Goal: Navigation & Orientation: Find specific page/section

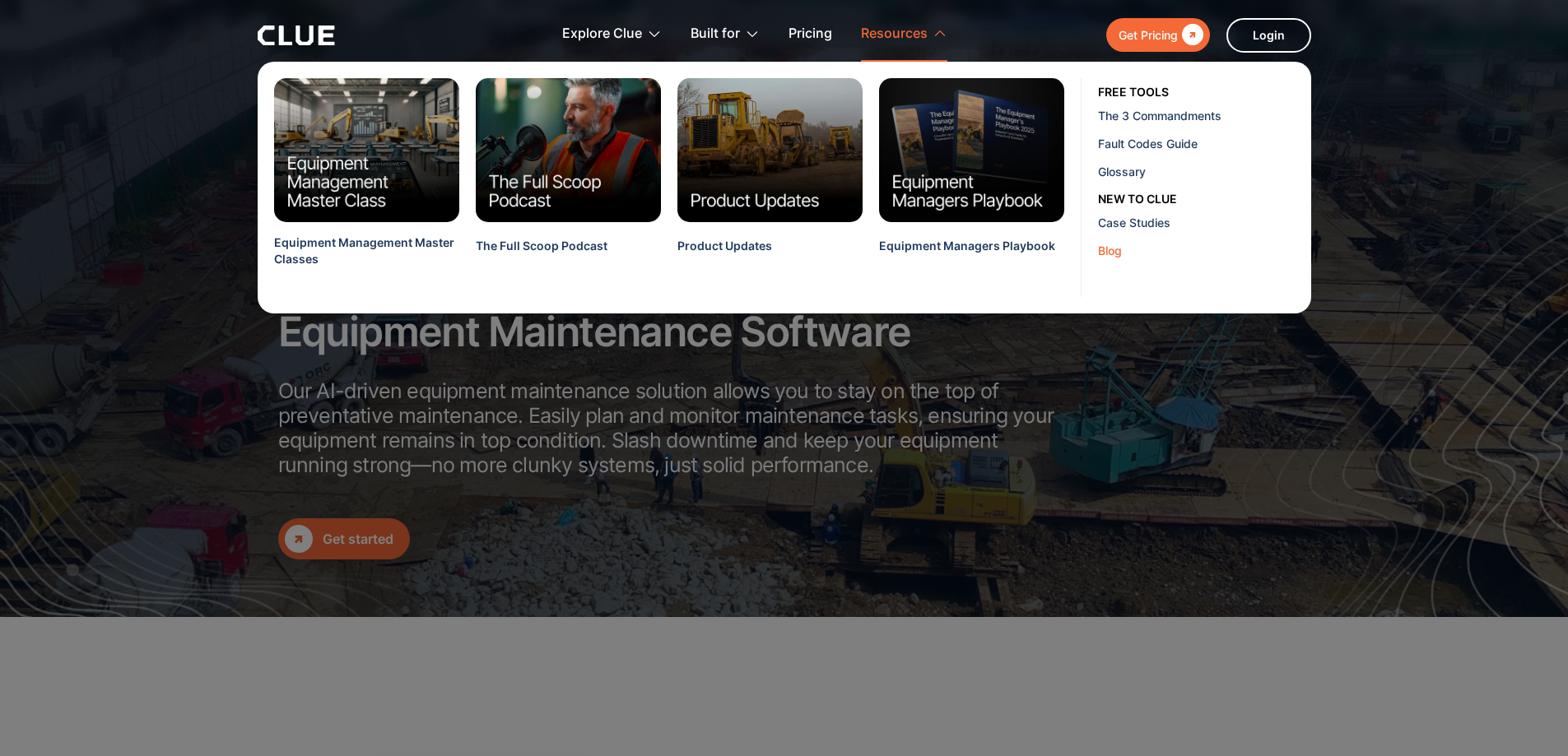
click at [1104, 249] on div "Blog" at bounding box center [1198, 250] width 201 height 17
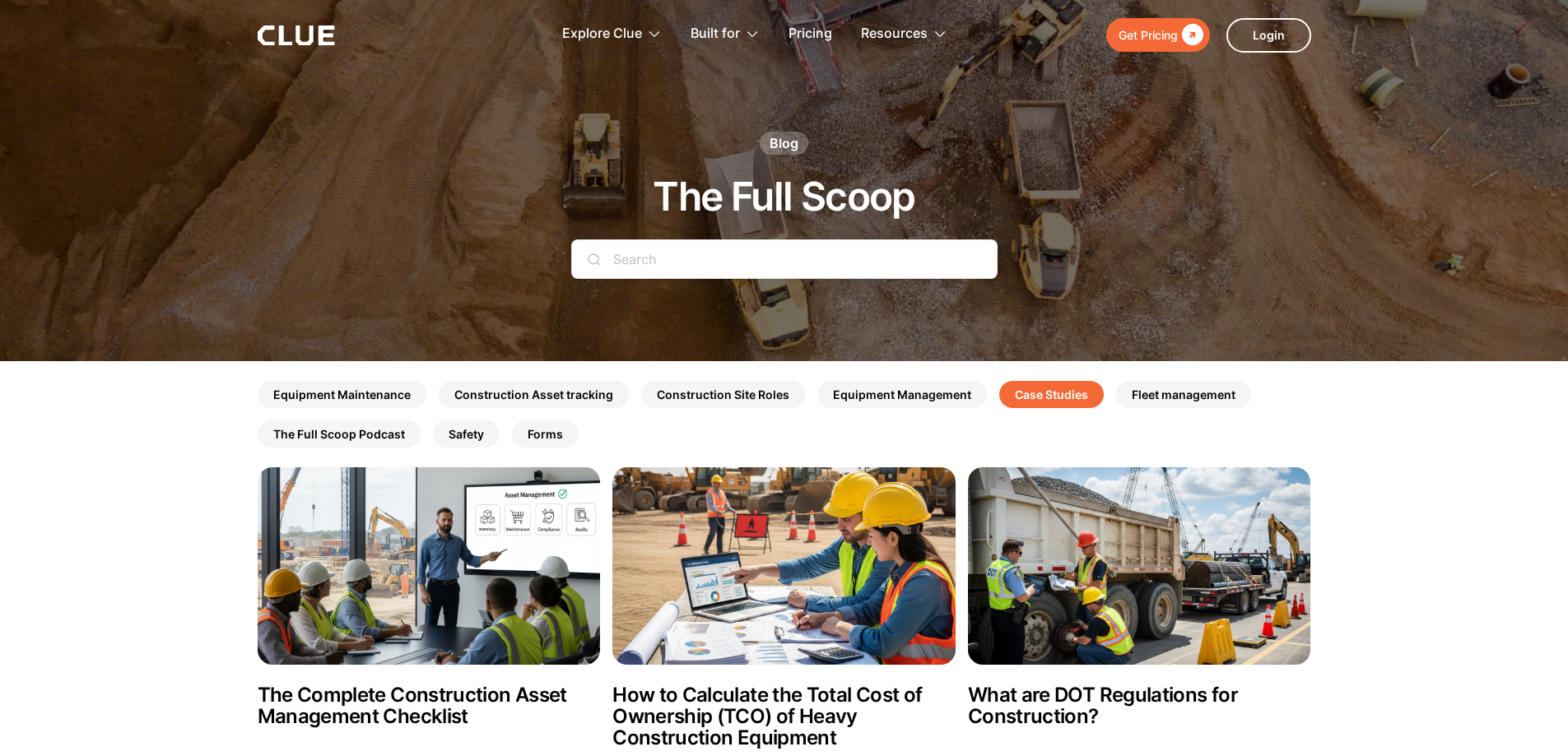
click at [1075, 397] on link "Case Studies" at bounding box center [1052, 394] width 105 height 28
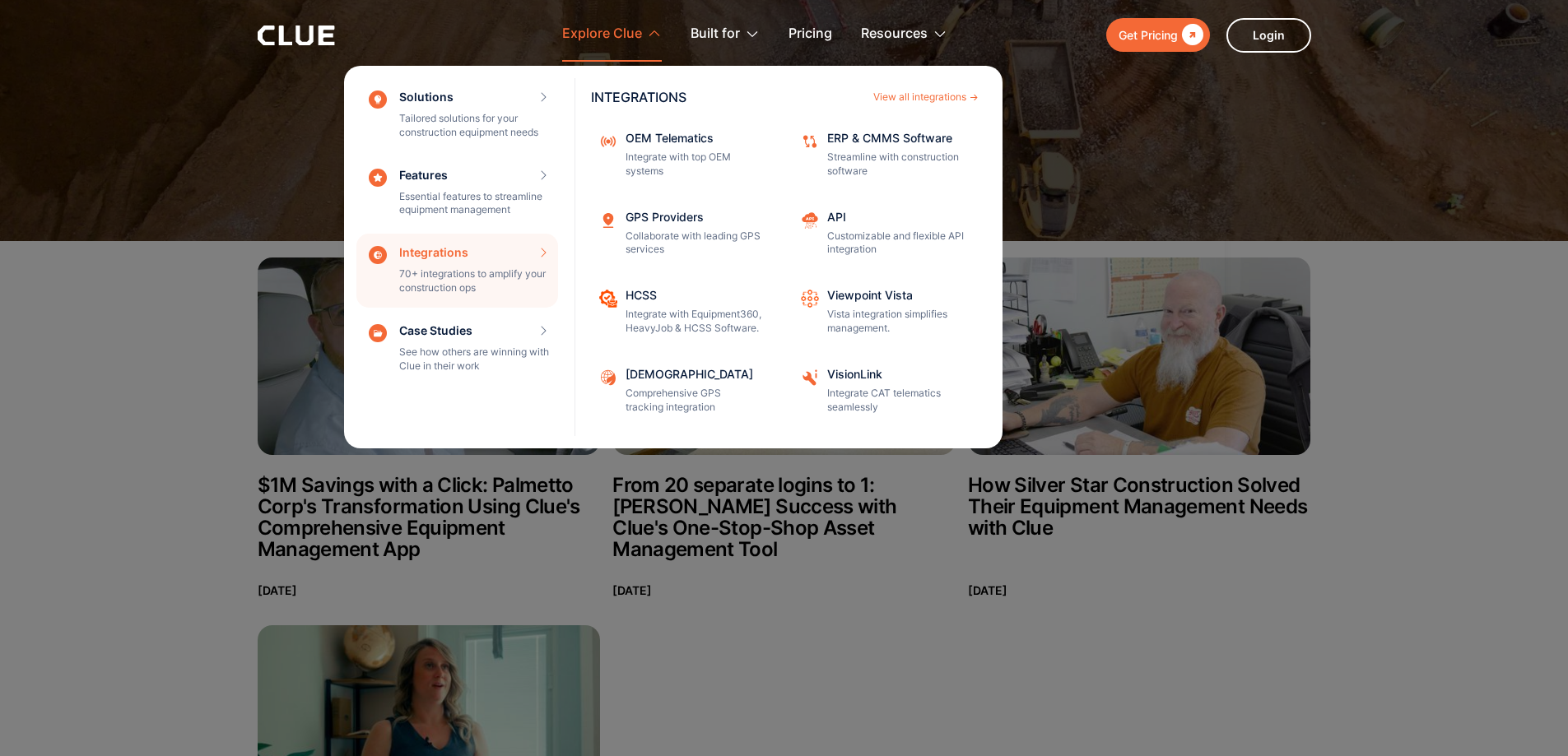
click at [501, 256] on div "Integrations 70+ integrations to amplify your construction ops INTEGRATIONS Vie…" at bounding box center [457, 270] width 202 height 74
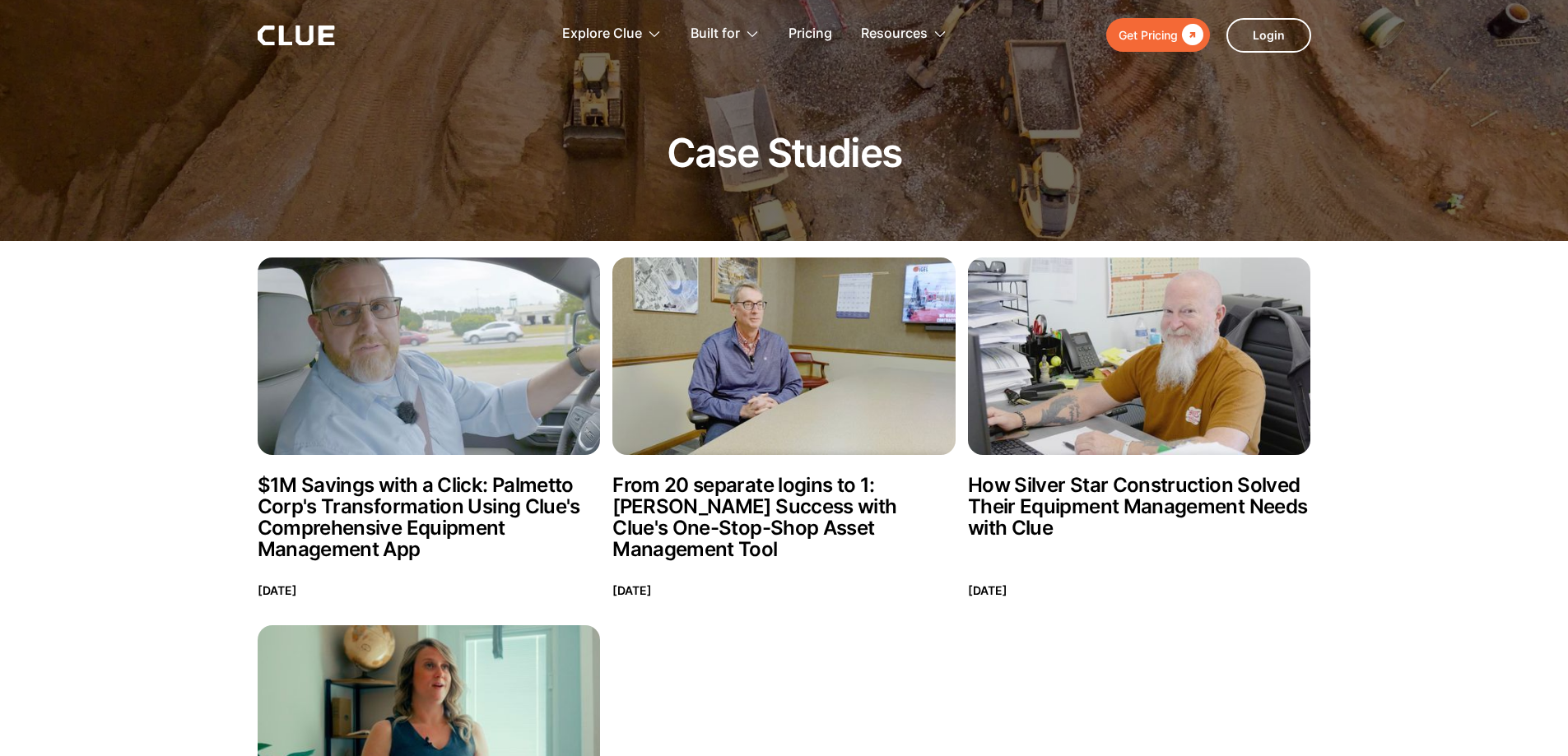
click at [118, 84] on div at bounding box center [784, 120] width 1568 height 241
click at [317, 46] on div at bounding box center [295, 35] width 77 height 20
